Goal: Find specific page/section: Find specific page/section

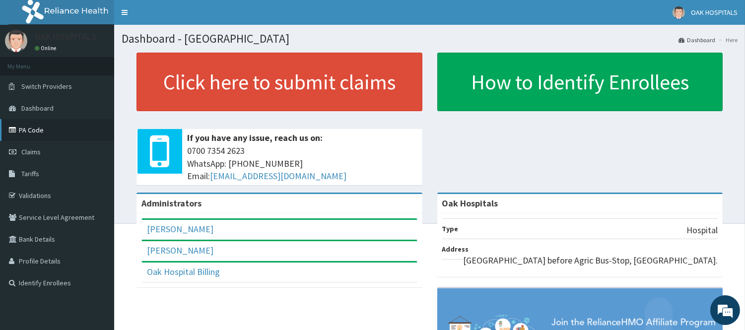
click at [24, 134] on link "PA Code" at bounding box center [57, 130] width 114 height 22
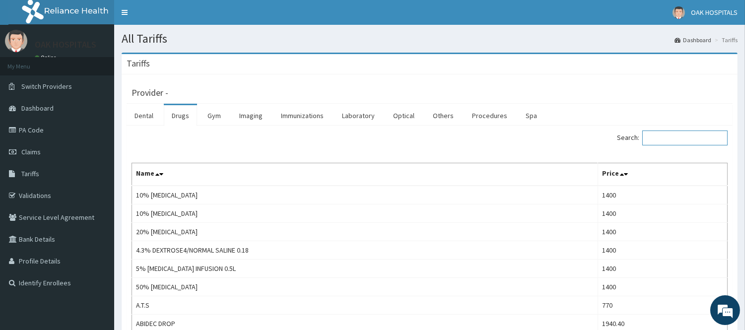
drag, startPoint x: 0, startPoint y: 0, endPoint x: 703, endPoint y: 137, distance: 715.8
click at [703, 137] on input "Search:" at bounding box center [684, 137] width 85 height 15
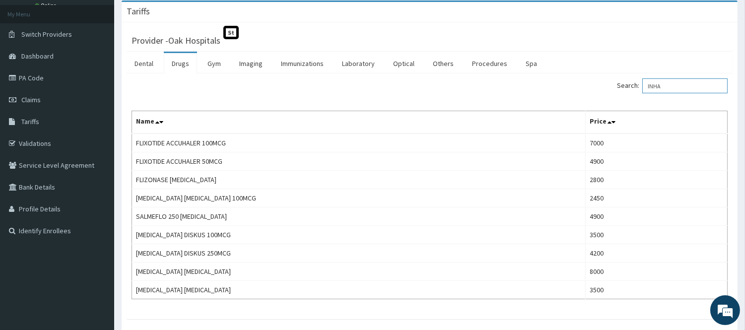
scroll to position [65, 0]
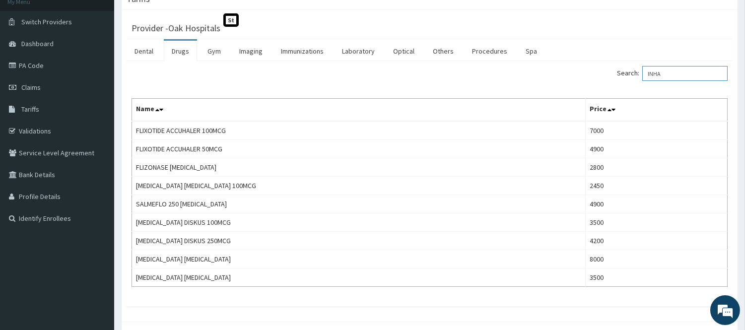
type input "INHA"
